Goal: Task Accomplishment & Management: Use online tool/utility

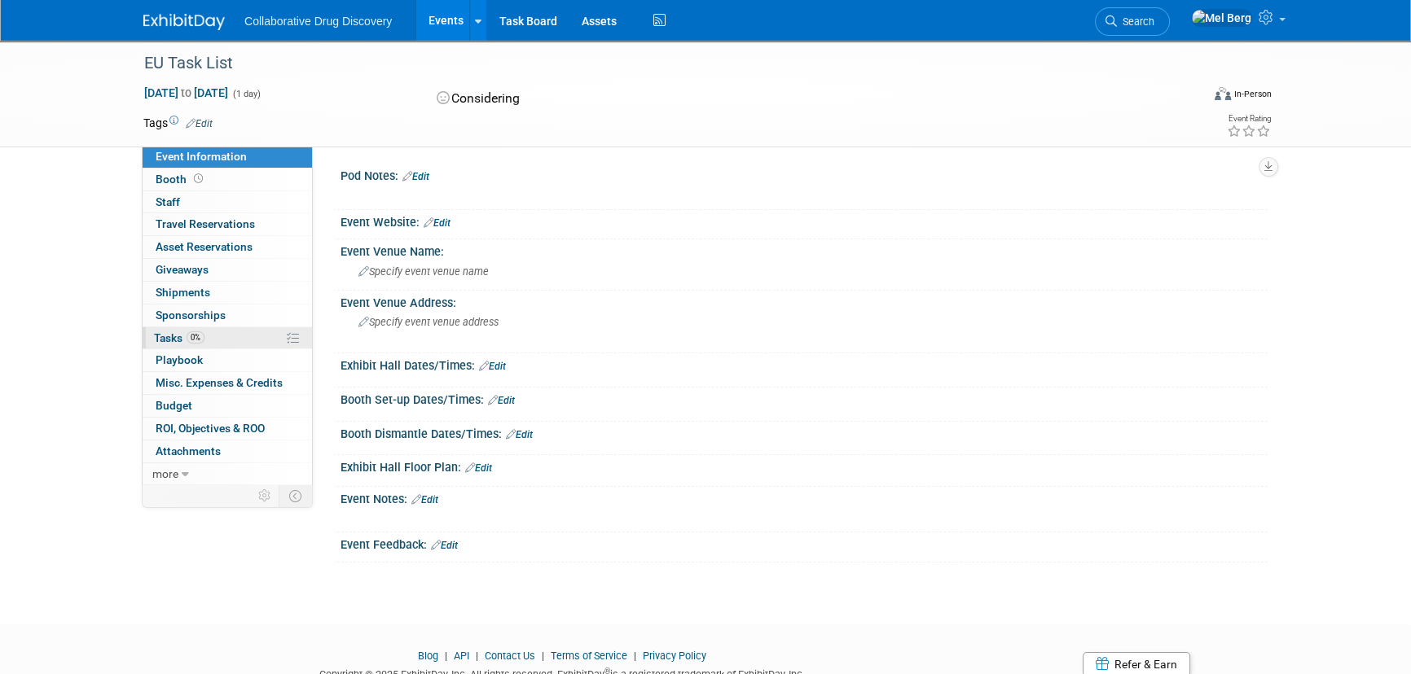
click at [170, 333] on span "Tasks 0%" at bounding box center [179, 338] width 50 height 13
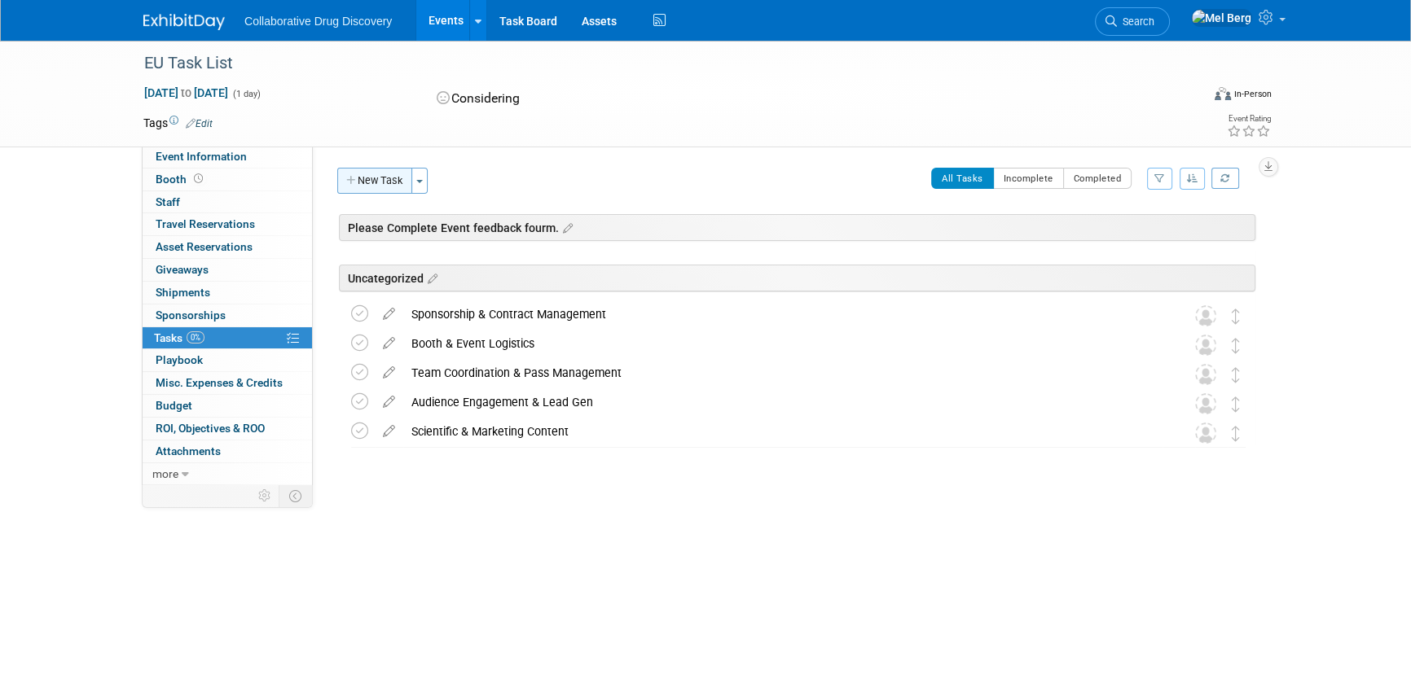
click at [395, 183] on button "New Task" at bounding box center [374, 181] width 75 height 26
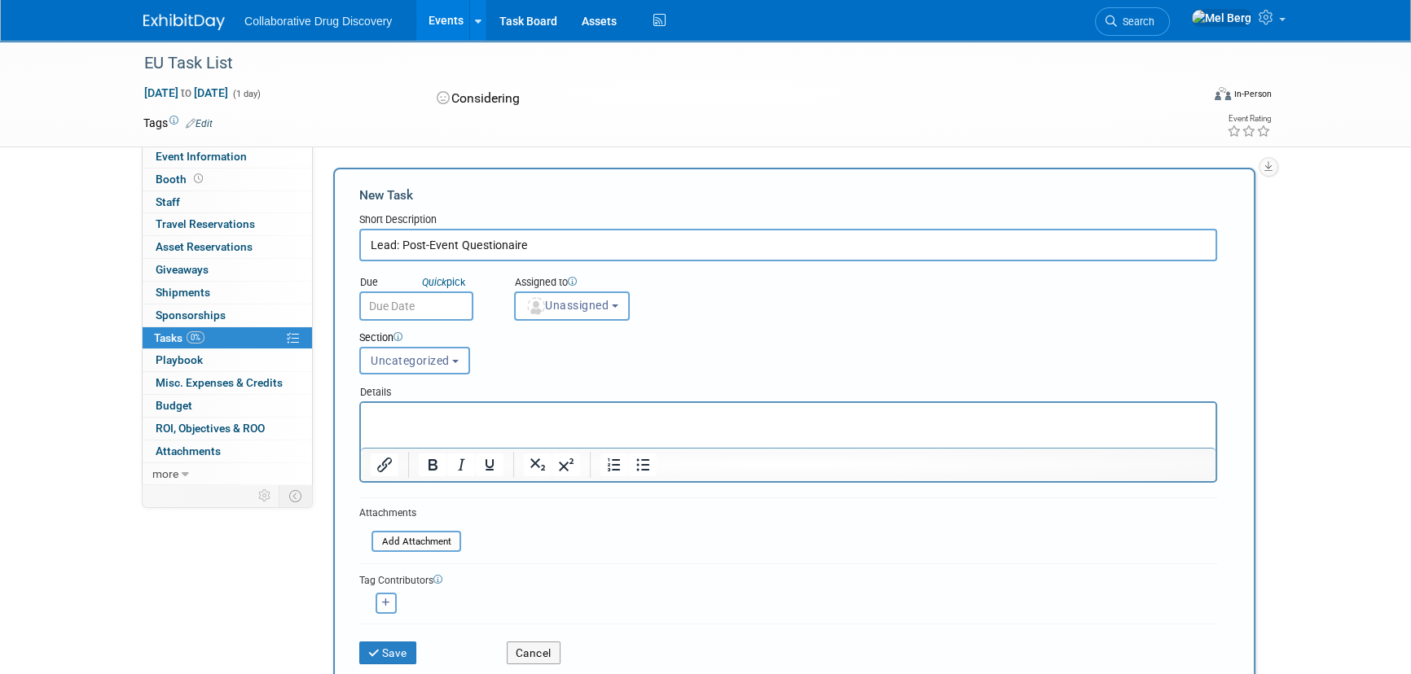
click at [505, 426] on html at bounding box center [788, 414] width 854 height 23
click at [500, 244] on input "Lead: Post-Event Questionaire" at bounding box center [788, 245] width 858 height 33
click at [488, 412] on p "Rich Text Area. Press ALT-0 for help." at bounding box center [789, 418] width 836 height 16
click at [496, 249] on input "Lead: Post-Event Questionare" at bounding box center [788, 245] width 858 height 33
drag, startPoint x: 539, startPoint y: 239, endPoint x: 250, endPoint y: 231, distance: 289.3
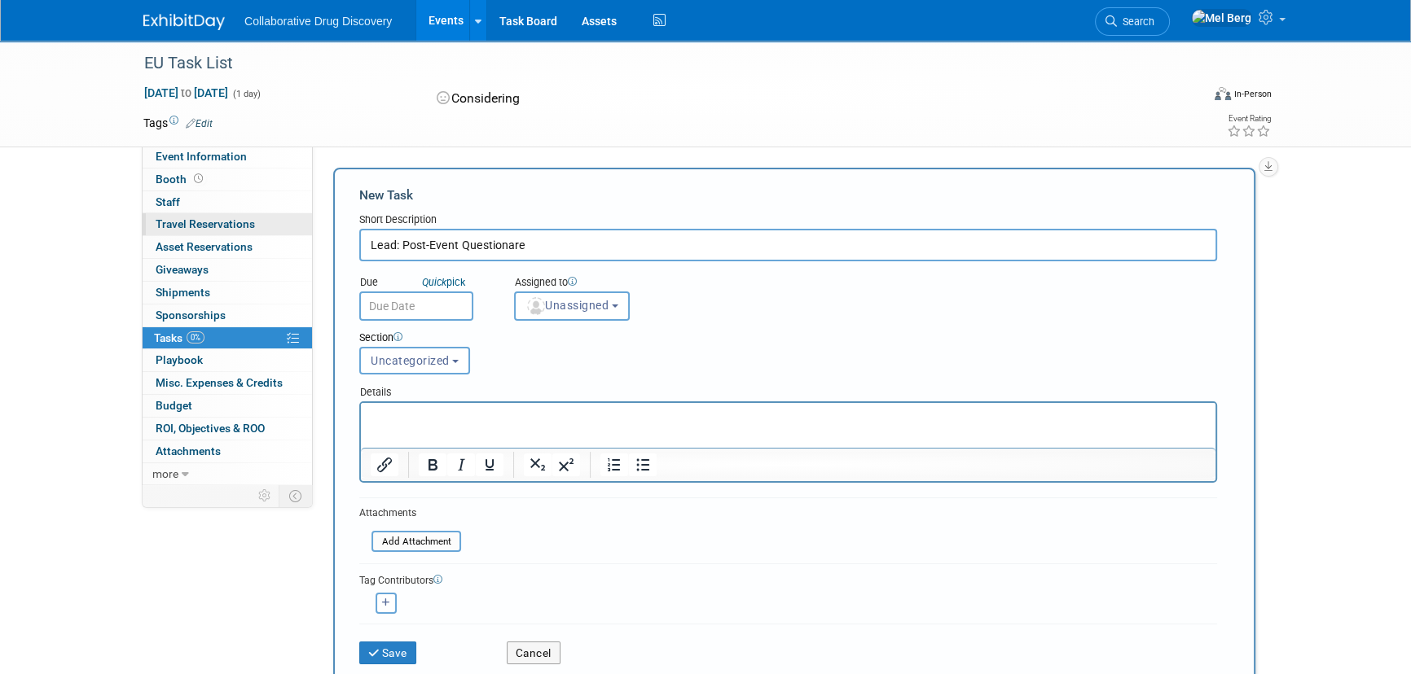
click at [250, 231] on div "Event Information Event Info Booth Booth 0 Staff 0 Staff 0 Travel Reservations …" at bounding box center [705, 528] width 1148 height 974
click at [484, 239] on input "Lead: Post-Event Questionare" at bounding box center [788, 245] width 858 height 33
paste input "nai"
type input "Lead: Post-Event Questionnaire"
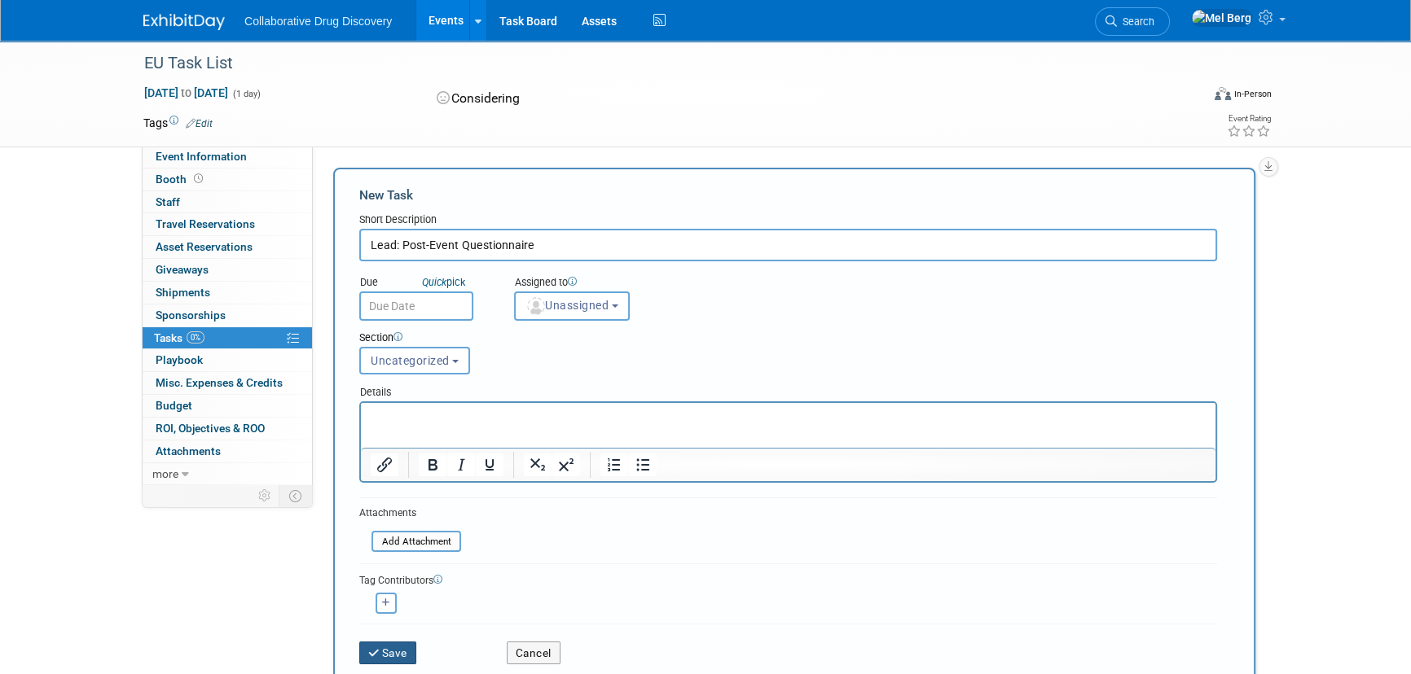
click at [374, 648] on icon "submit" at bounding box center [375, 653] width 14 height 11
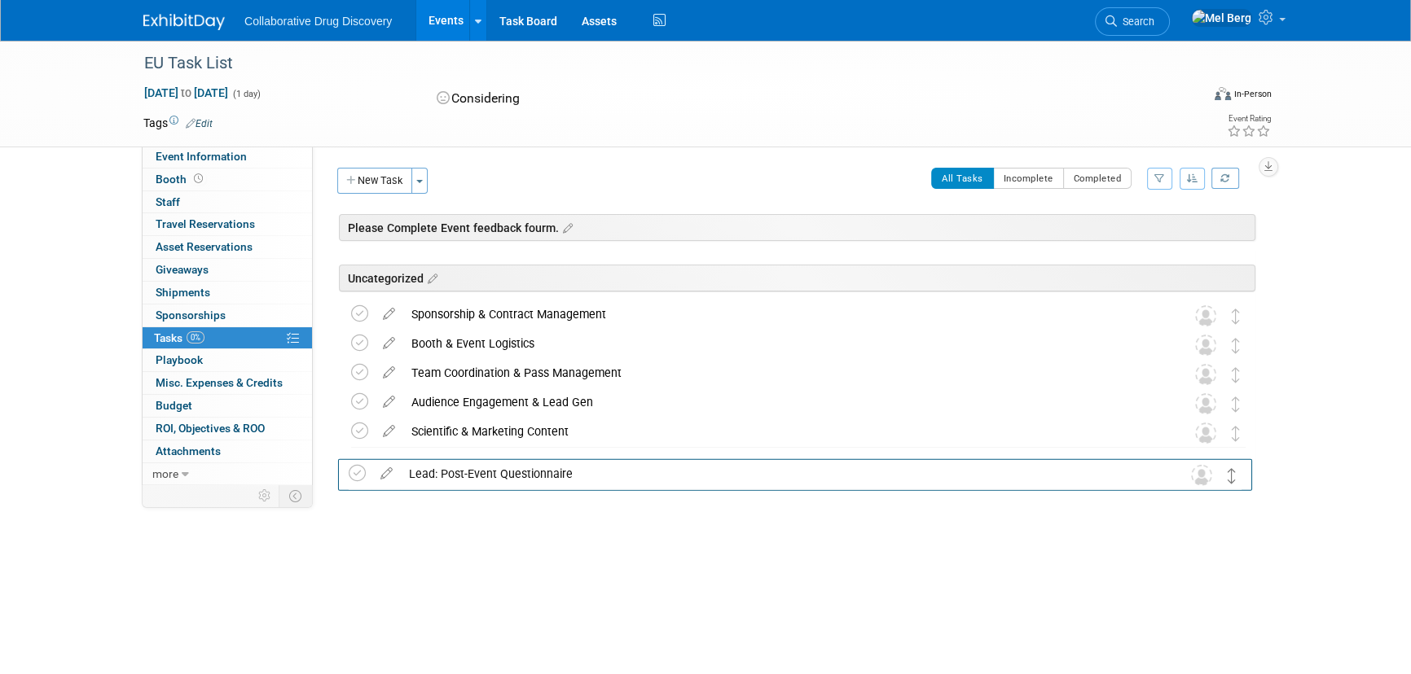
drag, startPoint x: 1235, startPoint y: 314, endPoint x: 1231, endPoint y: 472, distance: 158.9
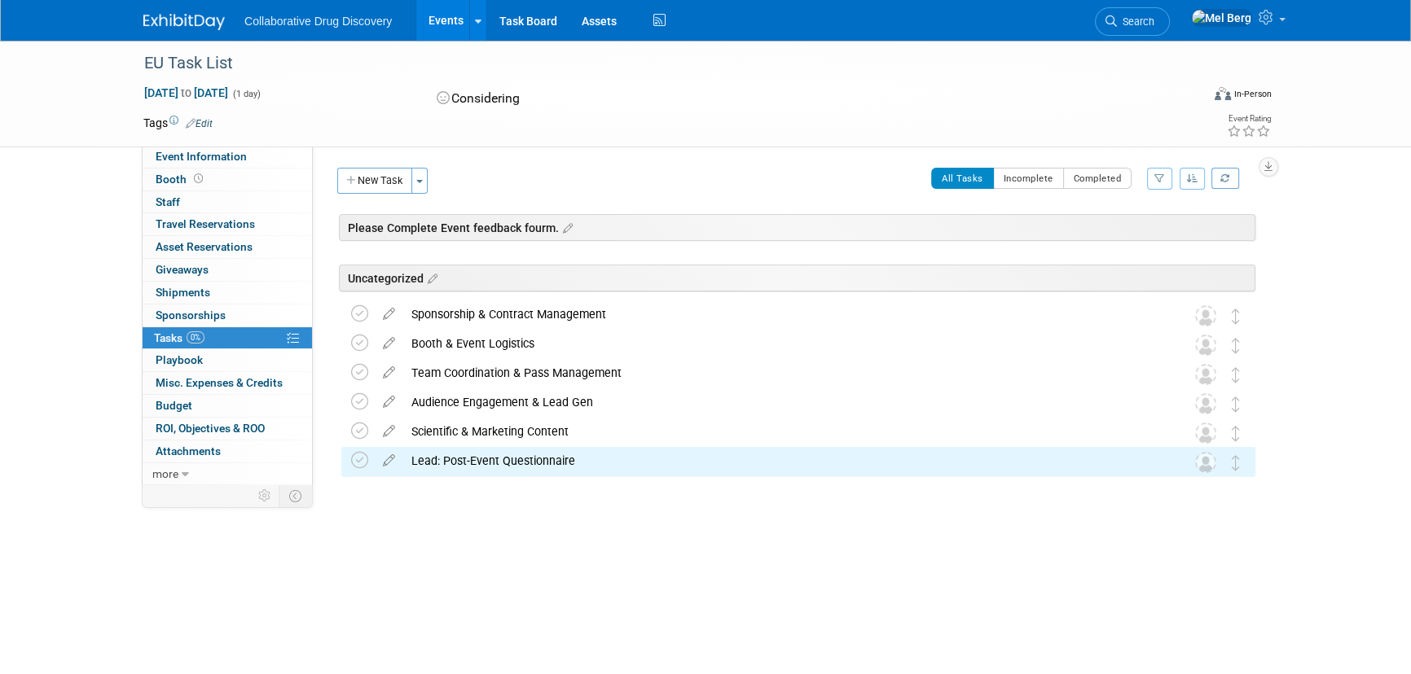
drag, startPoint x: 905, startPoint y: 603, endPoint x: 856, endPoint y: 547, distance: 74.5
click at [904, 603] on body "Collaborative Drug Discovery Events Add Event Bulk Upload Events Shareable Even…" at bounding box center [705, 337] width 1411 height 674
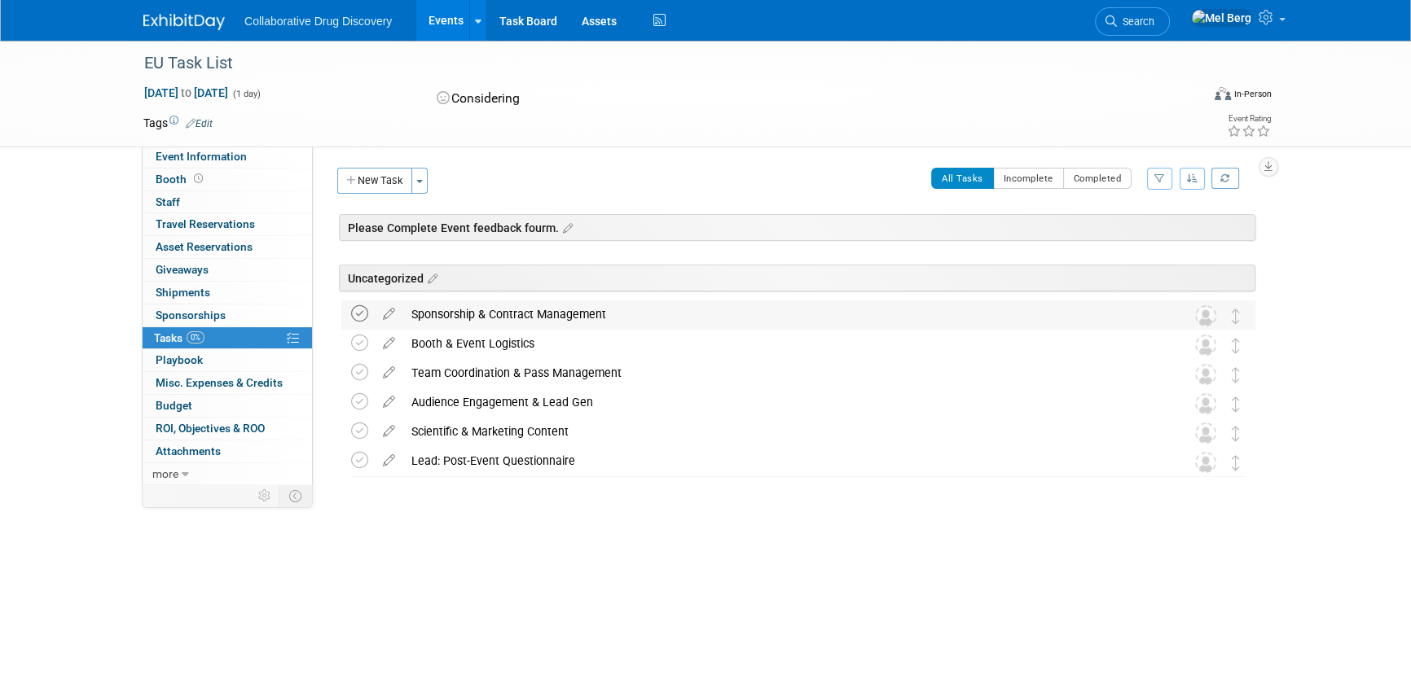
click at [362, 312] on icon at bounding box center [359, 313] width 17 height 17
click at [353, 314] on icon at bounding box center [359, 313] width 17 height 17
click at [479, 313] on div "Sponsorship & Contract Management" at bounding box center [782, 315] width 759 height 28
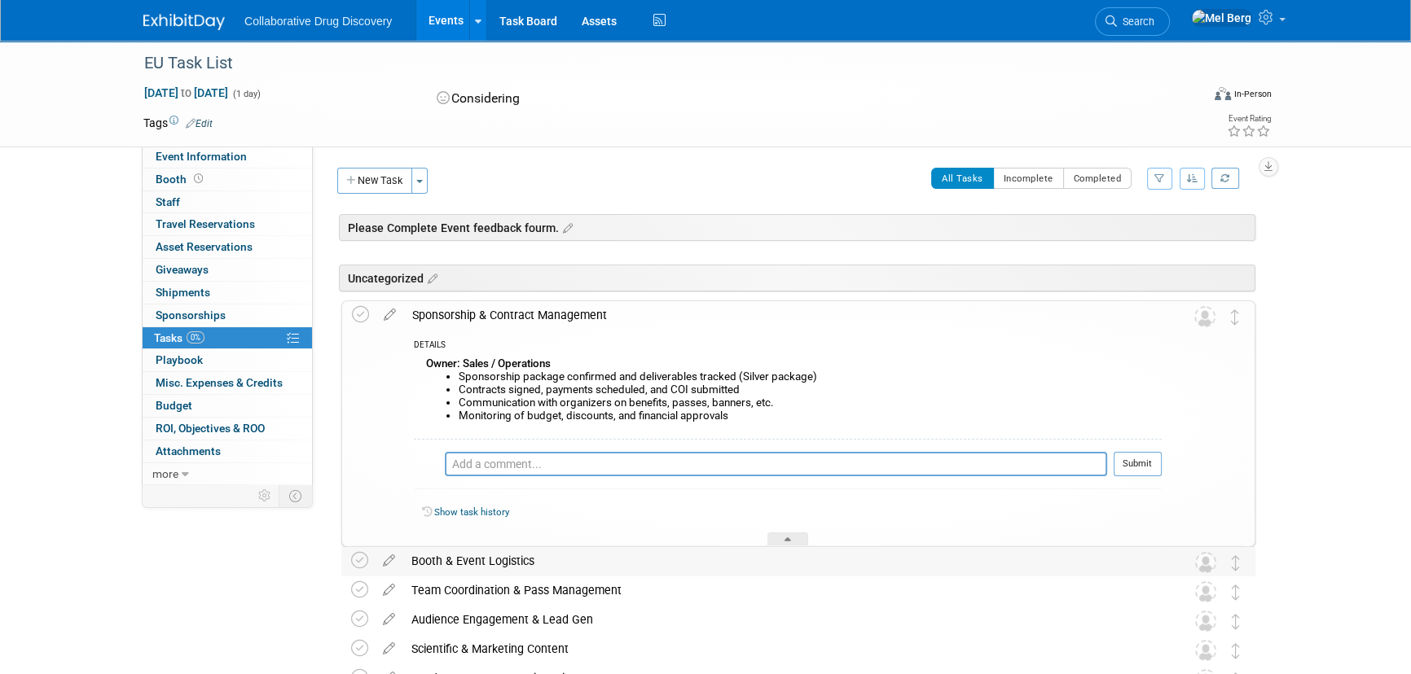
click at [470, 556] on div "Booth & Event Logistics" at bounding box center [782, 561] width 759 height 28
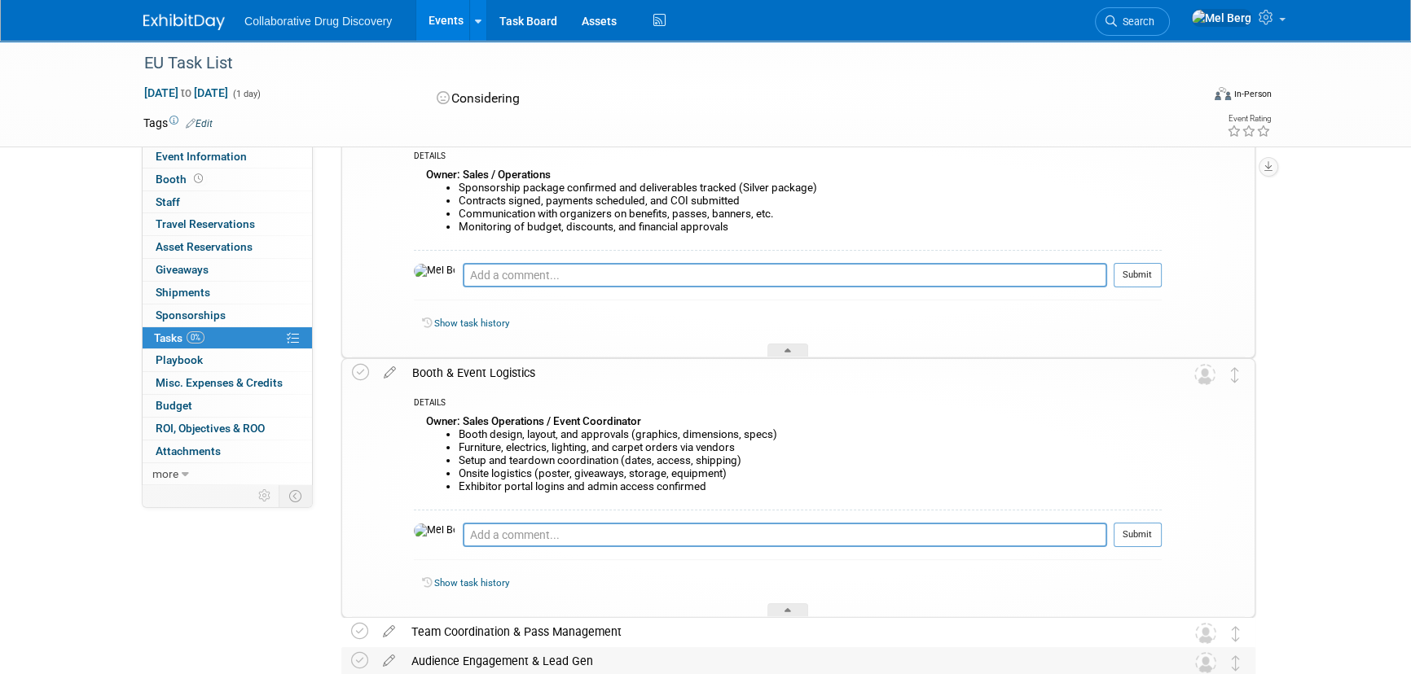
scroll to position [296, 0]
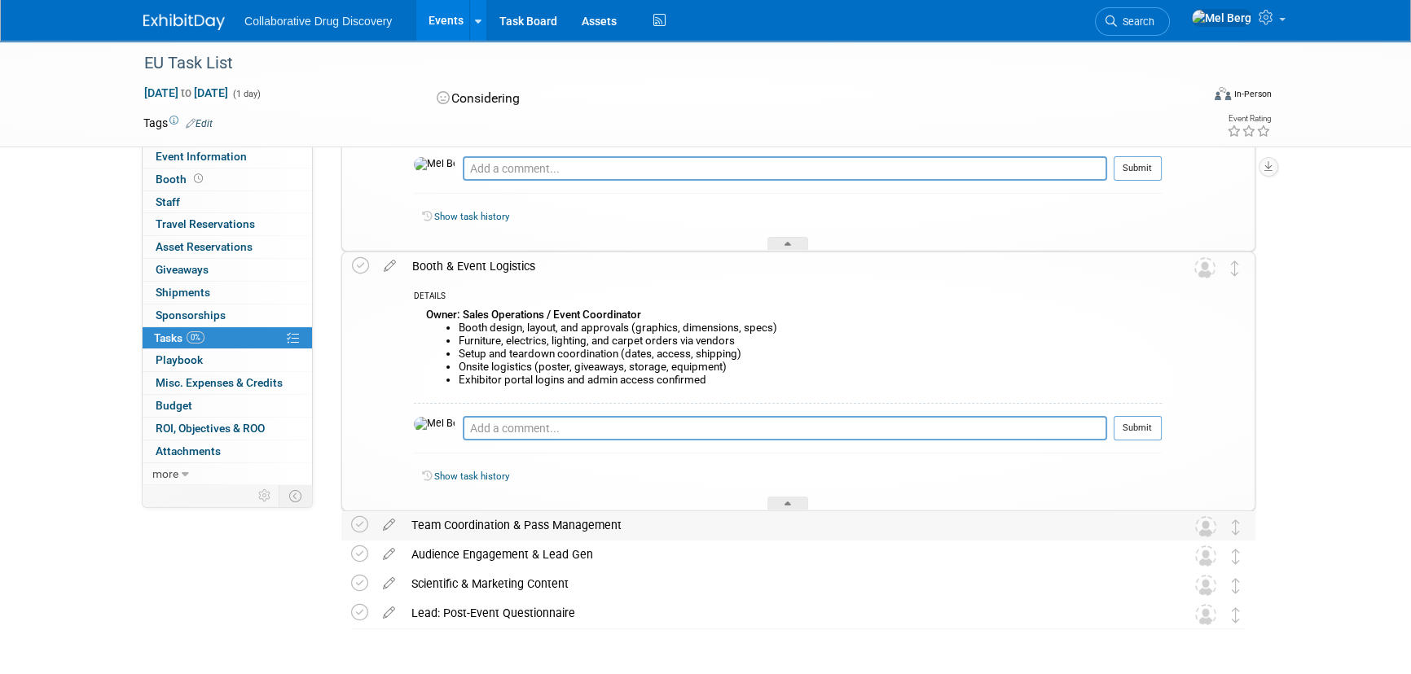
click at [543, 525] on div "Team Coordination & Pass Management" at bounding box center [782, 526] width 759 height 28
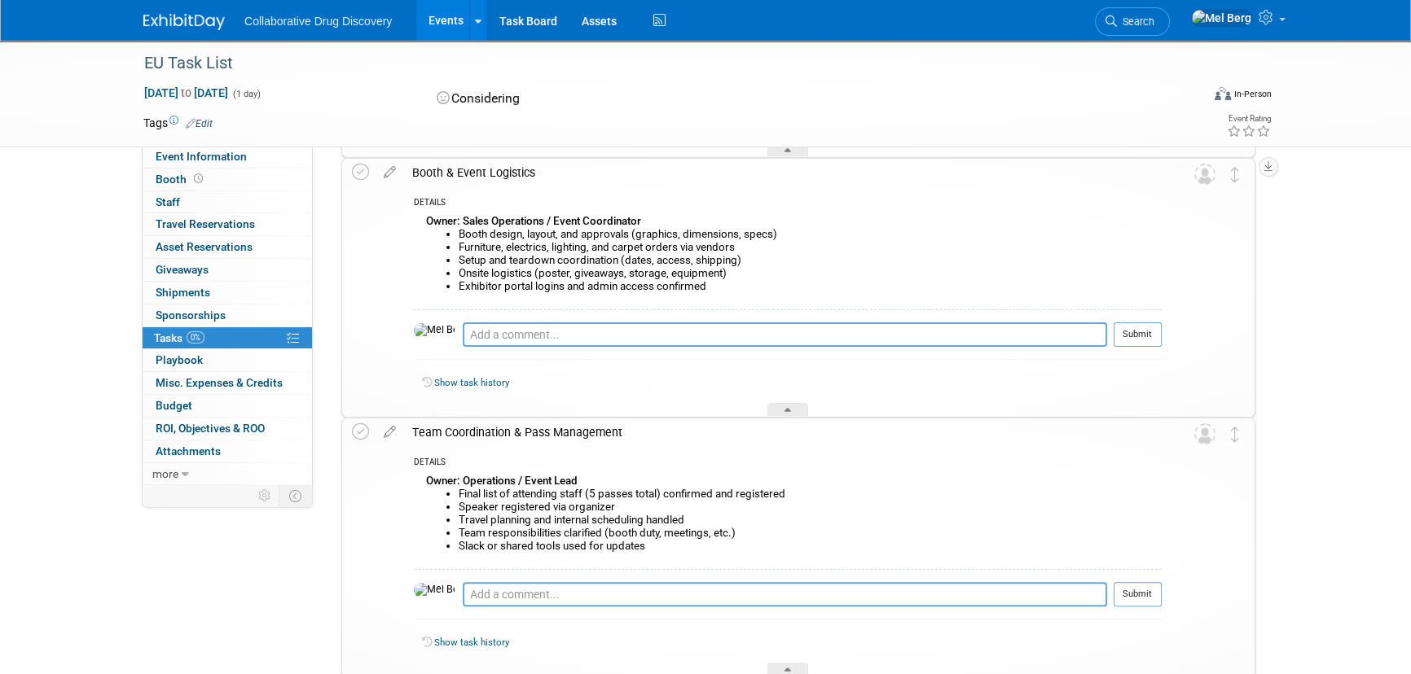
scroll to position [518, 0]
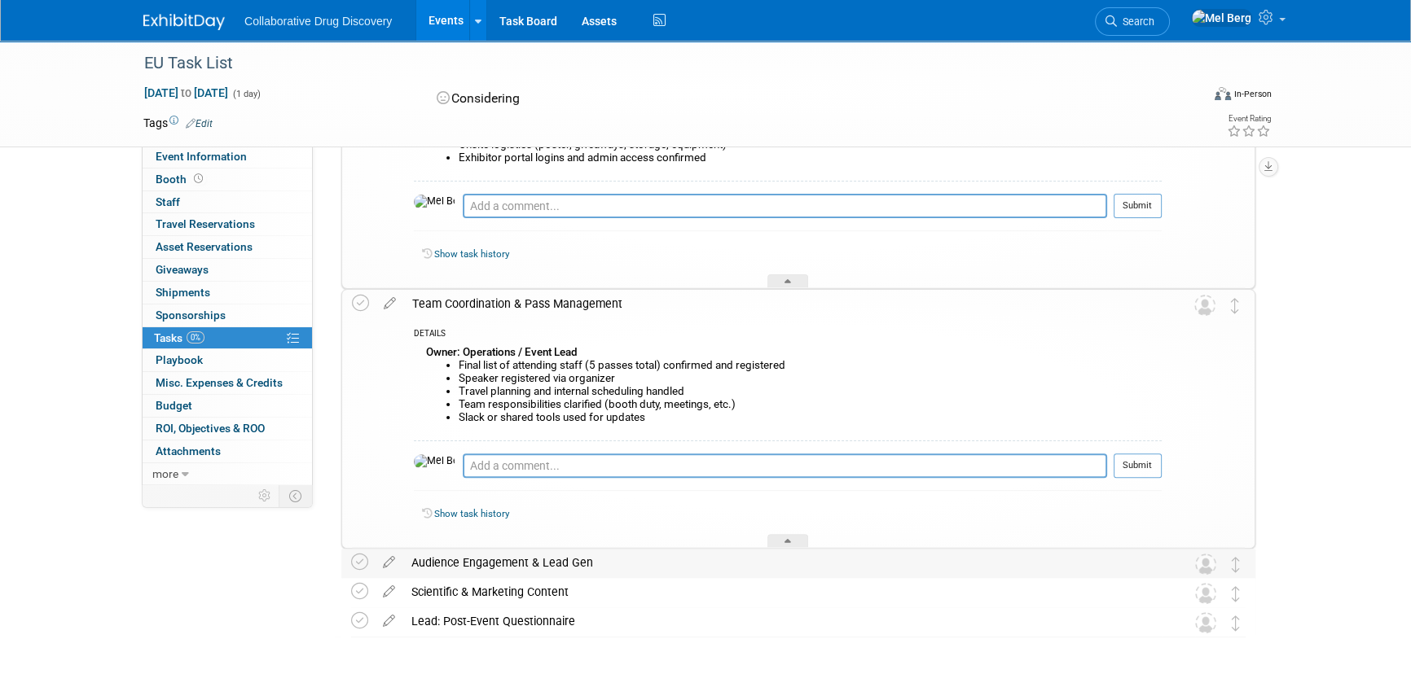
click at [551, 562] on div "Audience Engagement & Lead Gen" at bounding box center [782, 563] width 759 height 28
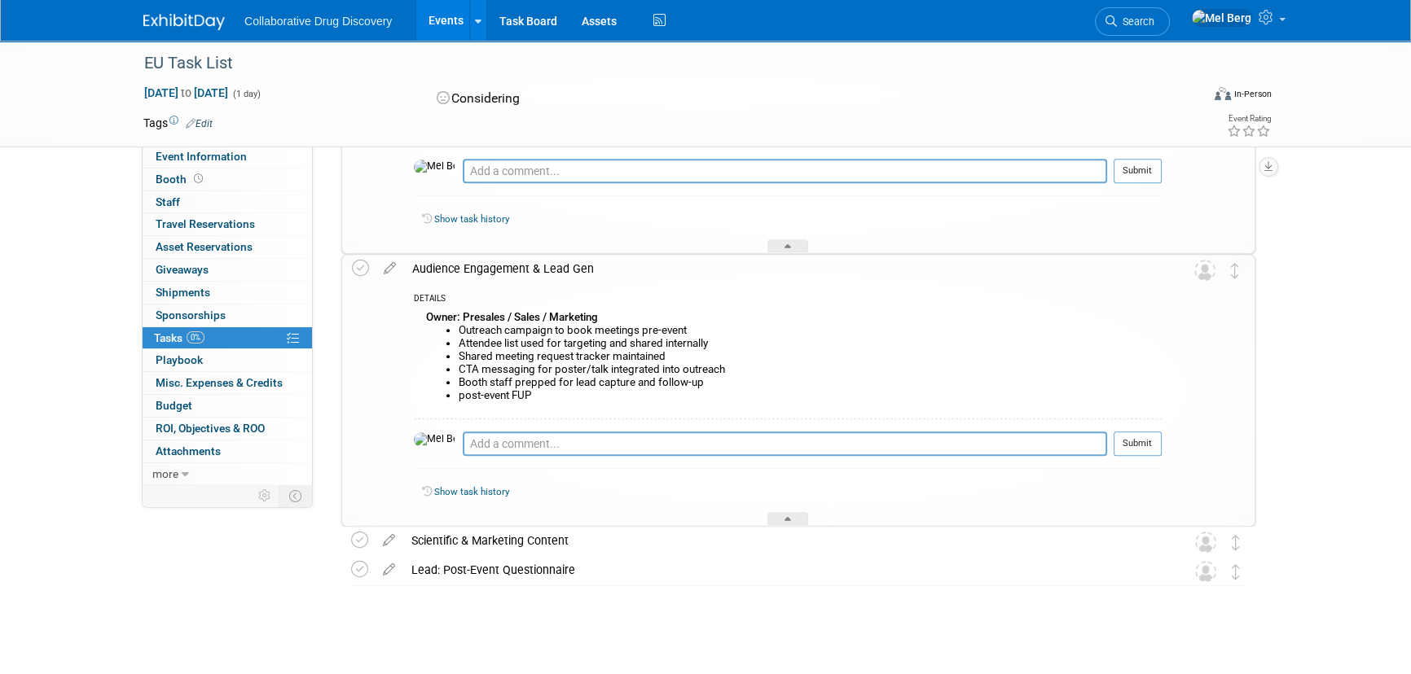
scroll to position [815, 0]
click at [490, 546] on div "Scientific & Marketing Content" at bounding box center [782, 539] width 759 height 28
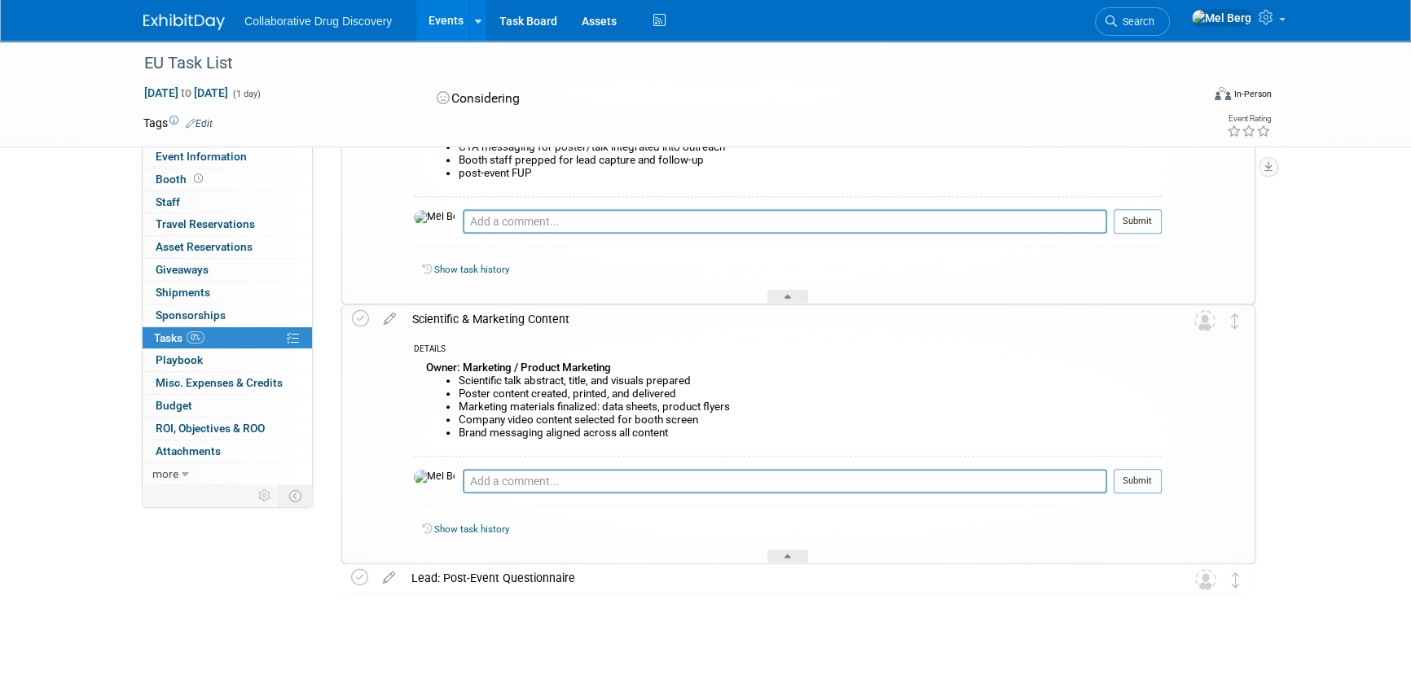
scroll to position [1036, 0]
click at [552, 586] on div "Lead: Post-Event Questionnaire" at bounding box center [782, 578] width 759 height 28
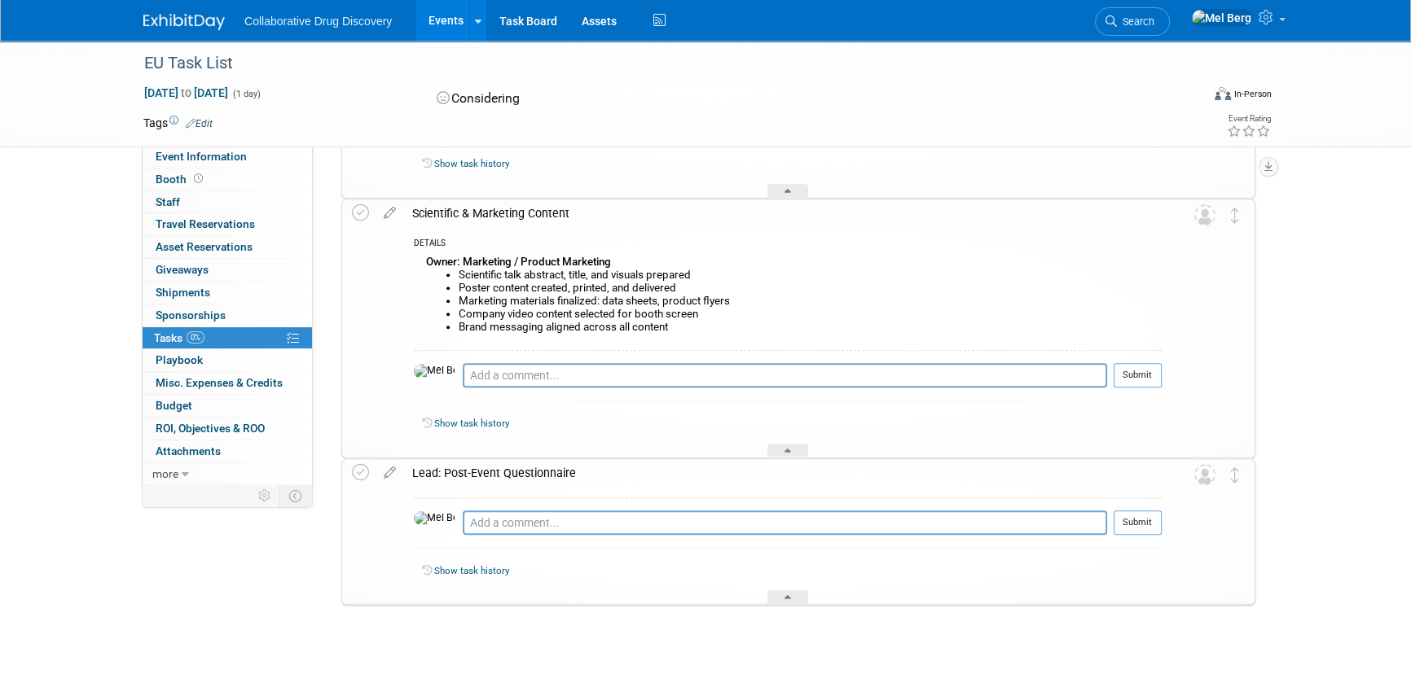
scroll to position [1170, 0]
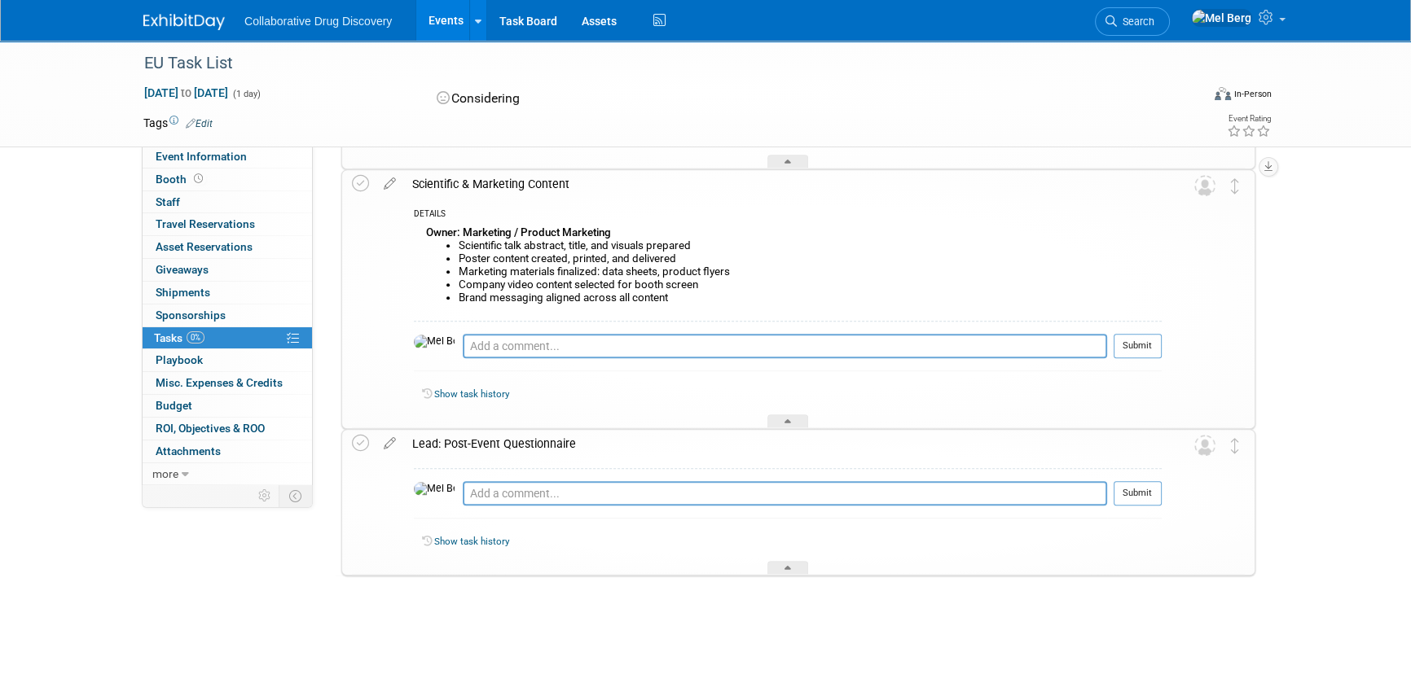
click at [438, 440] on div "Lead: Post-Event Questionnaire" at bounding box center [782, 444] width 757 height 28
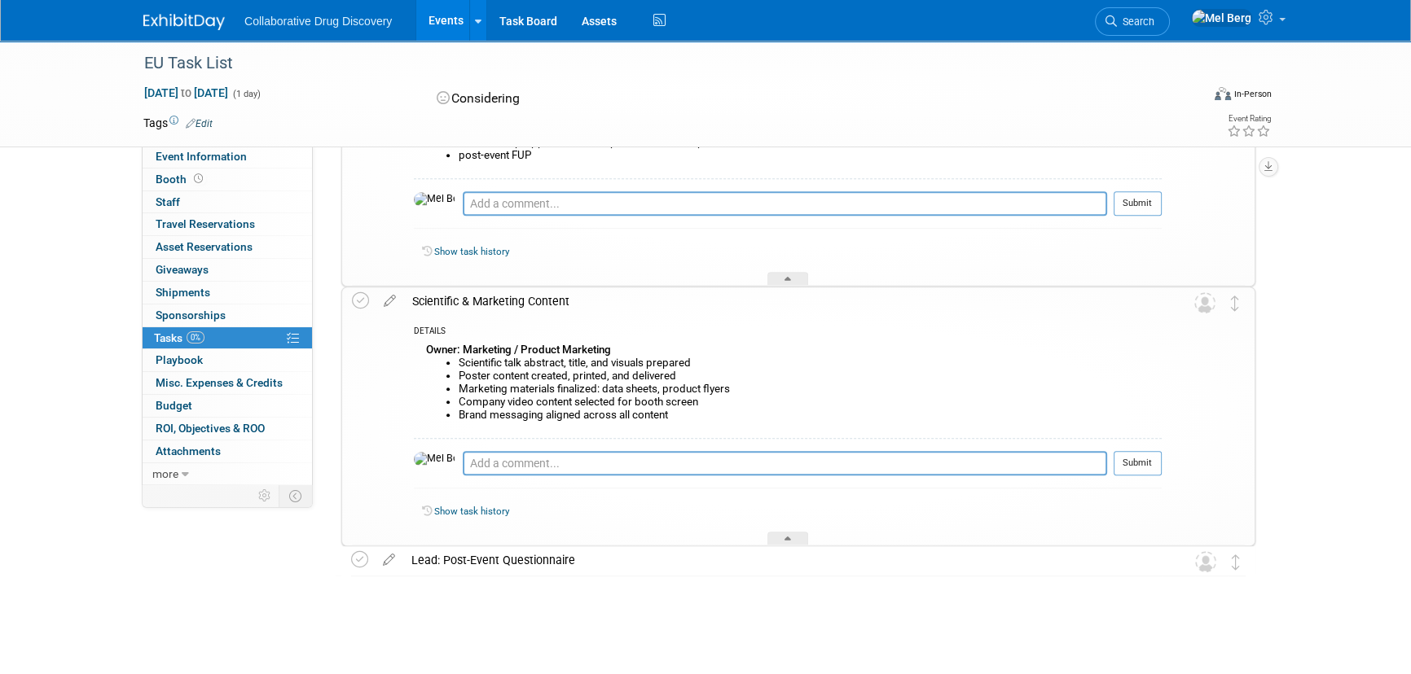
drag, startPoint x: 1332, startPoint y: 555, endPoint x: 1262, endPoint y: 506, distance: 85.9
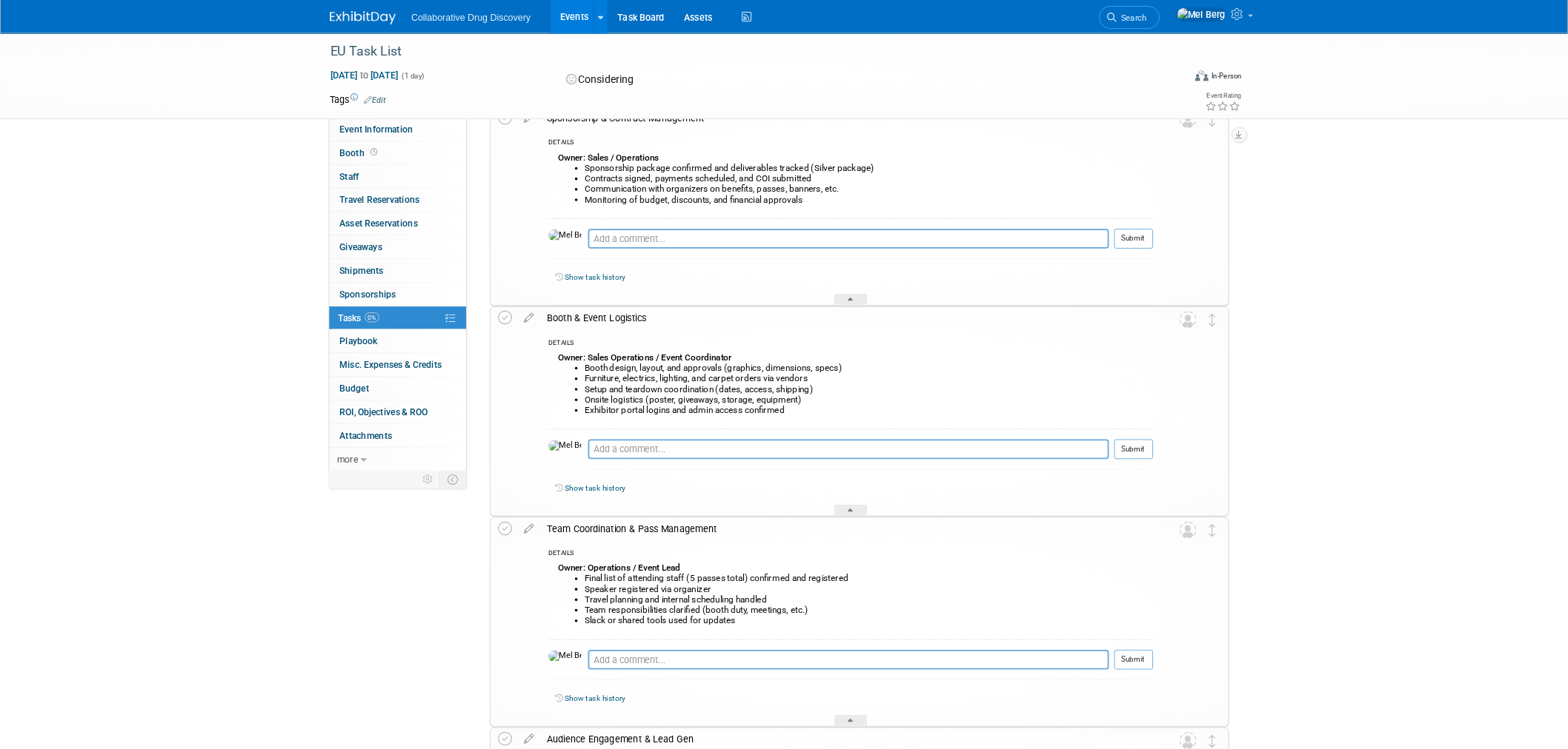
scroll to position [154, 0]
